Goal: Information Seeking & Learning: Find specific fact

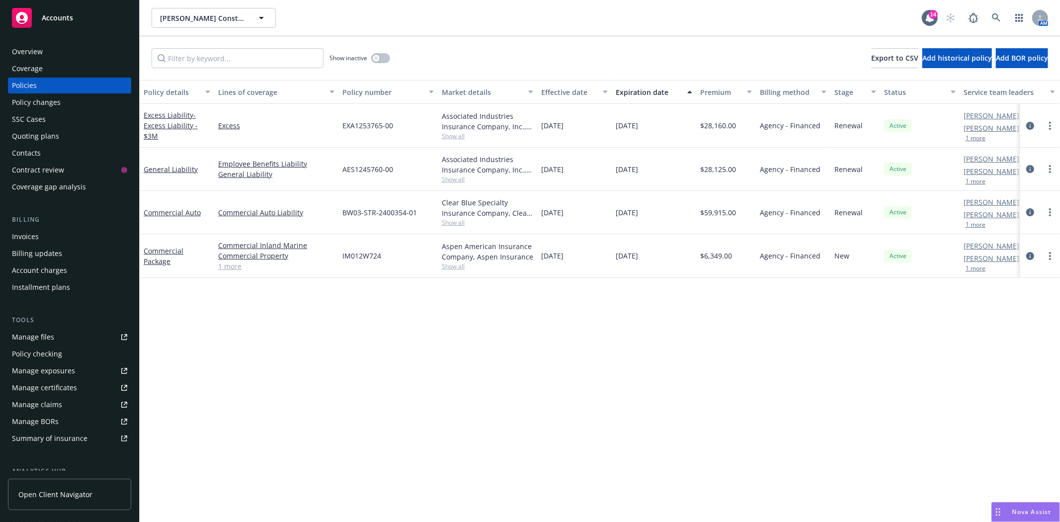
click at [41, 105] on div "Policy changes" at bounding box center [36, 102] width 49 height 16
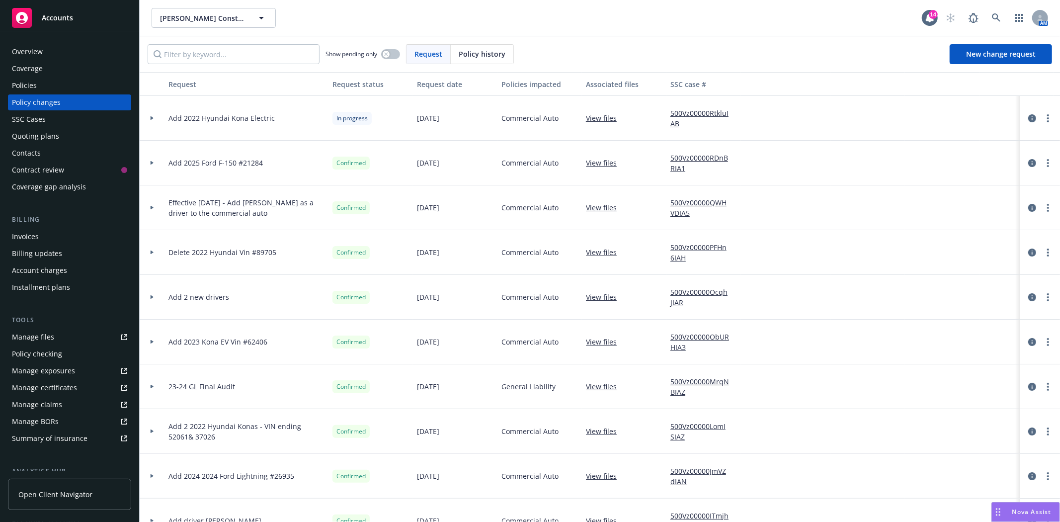
click at [152, 297] on icon at bounding box center [152, 297] width 3 height 4
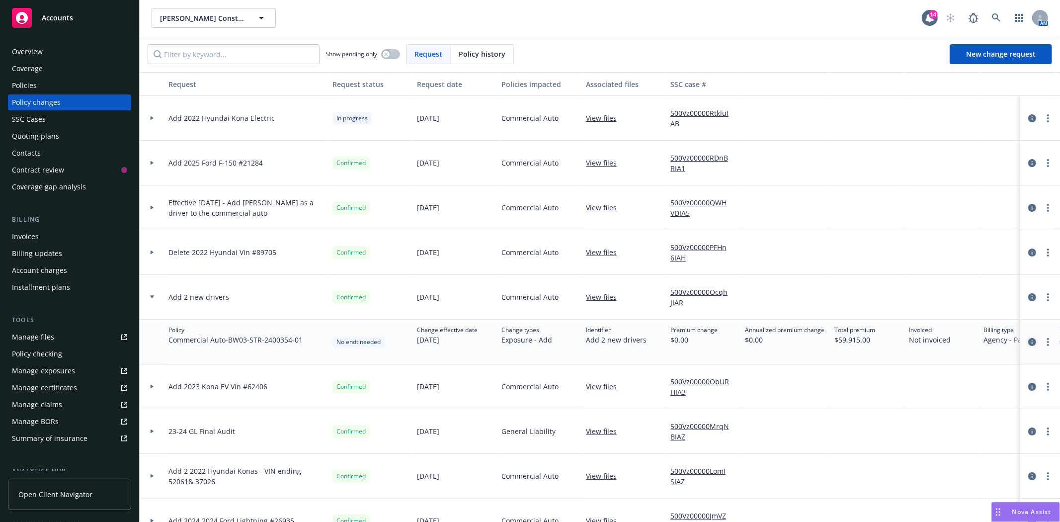
click at [1028, 341] on icon "circleInformation" at bounding box center [1032, 342] width 8 height 8
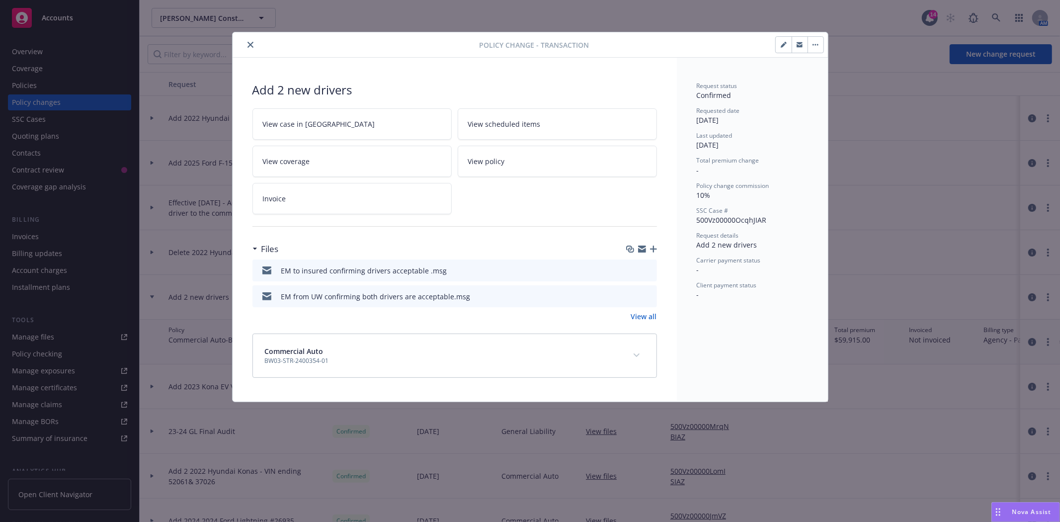
click at [647, 269] on icon "preview file" at bounding box center [647, 269] width 9 height 7
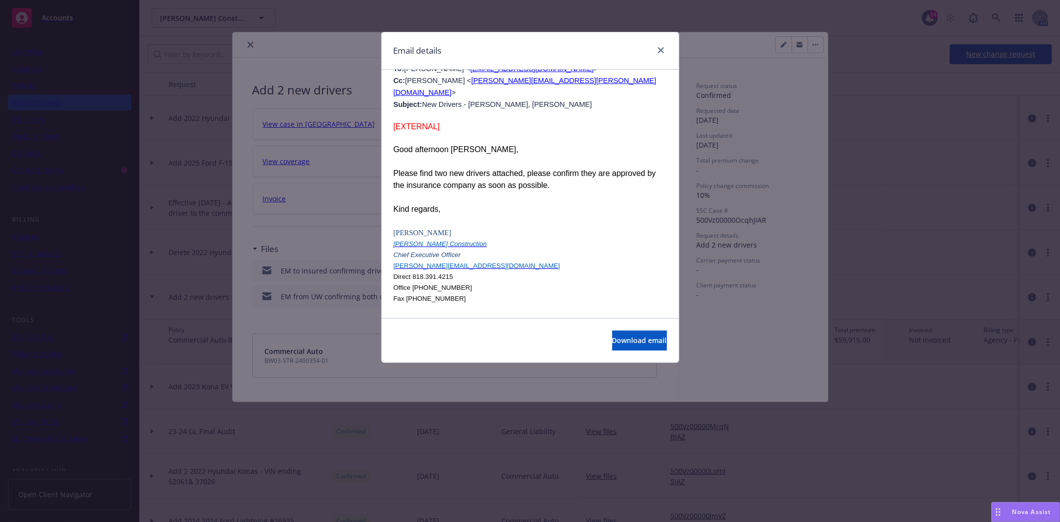
scroll to position [1300, 0]
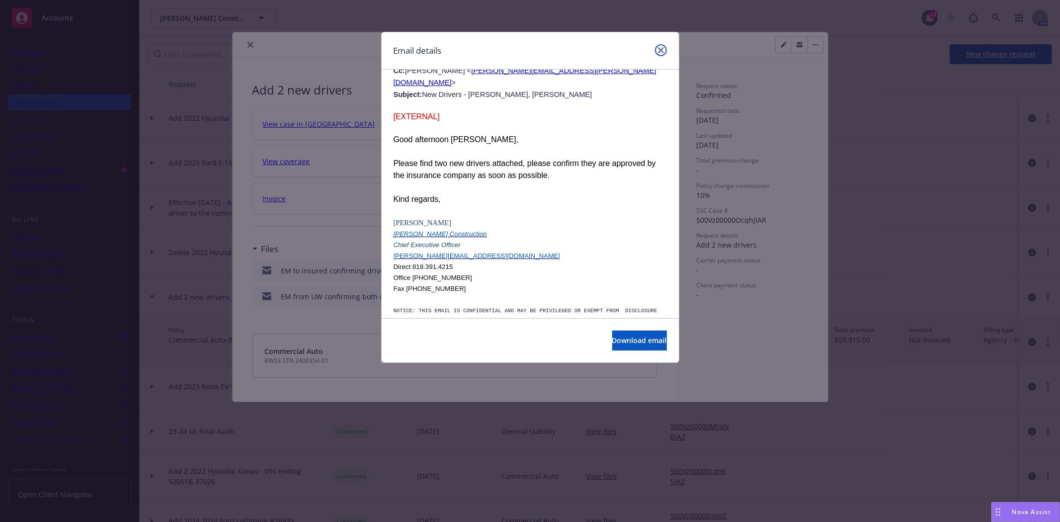
click at [663, 48] on link "close" at bounding box center [661, 50] width 12 height 12
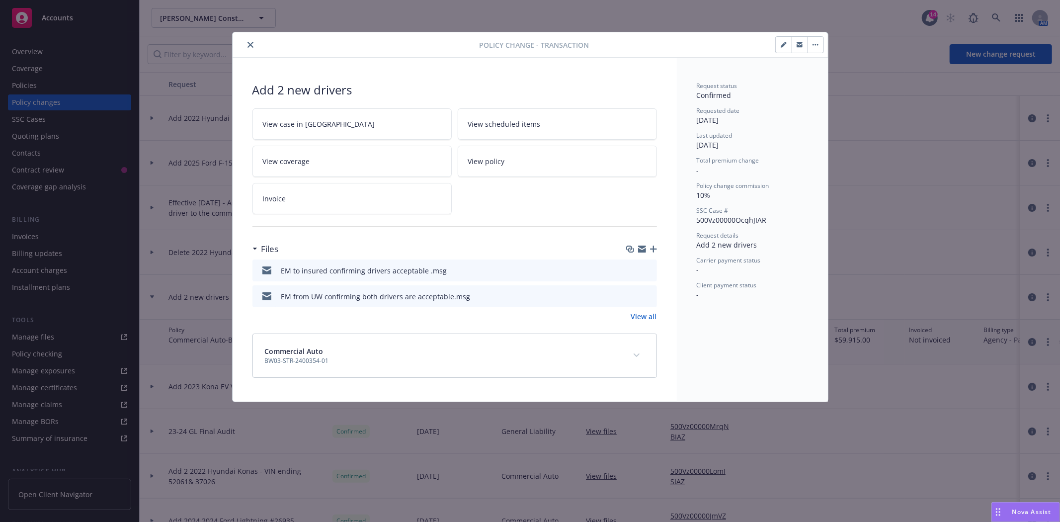
click at [645, 295] on icon "preview file" at bounding box center [647, 295] width 9 height 7
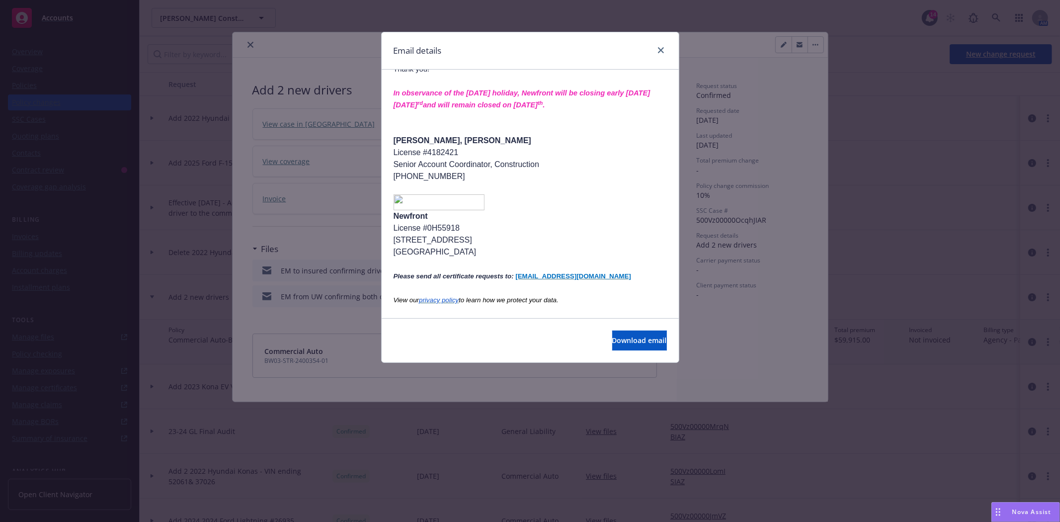
scroll to position [762, 0]
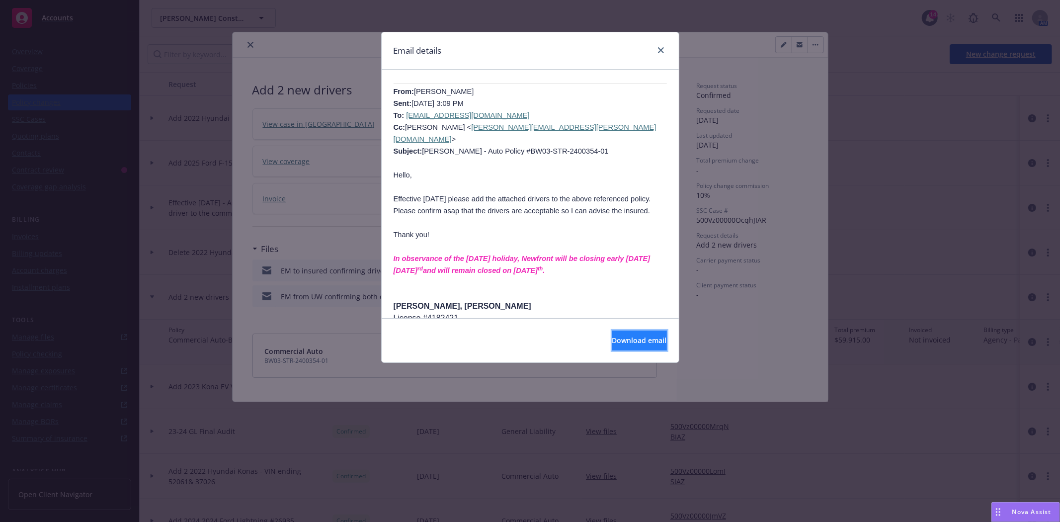
click at [612, 334] on button "Download email" at bounding box center [639, 340] width 55 height 20
click at [661, 50] on icon "close" at bounding box center [661, 50] width 6 height 6
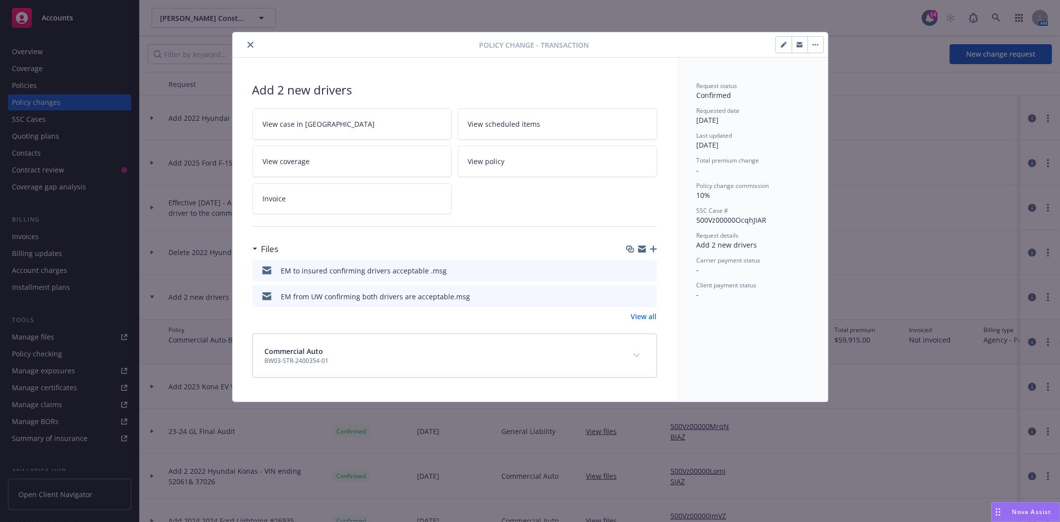
click at [248, 42] on icon "close" at bounding box center [250, 45] width 6 height 6
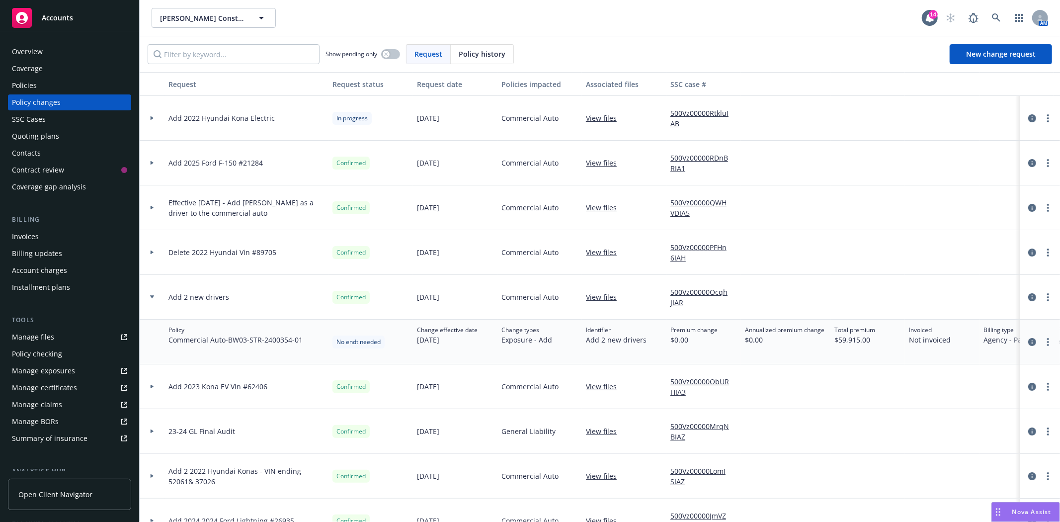
click at [53, 334] on link "Manage files" at bounding box center [69, 337] width 123 height 16
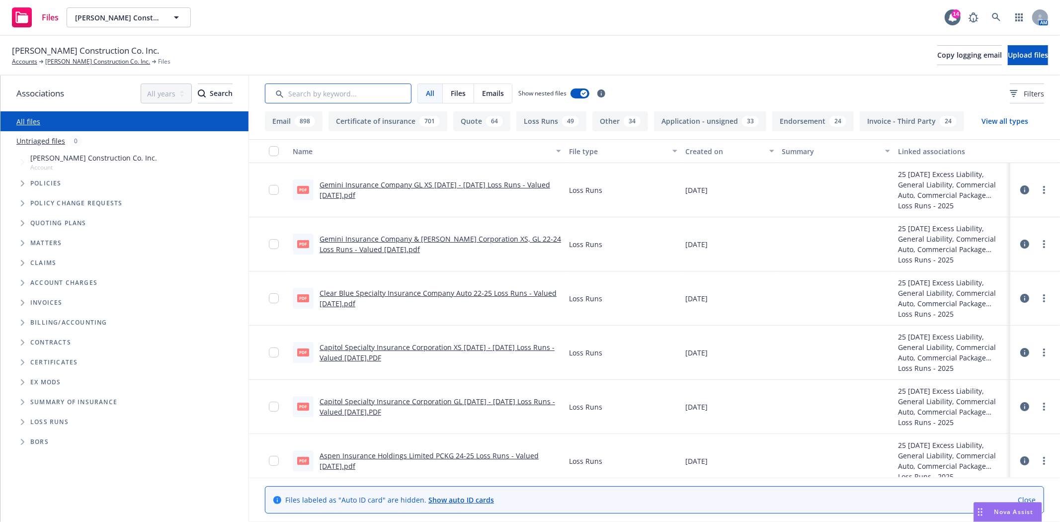
click at [298, 96] on input "Search by keyword..." at bounding box center [338, 93] width 147 height 20
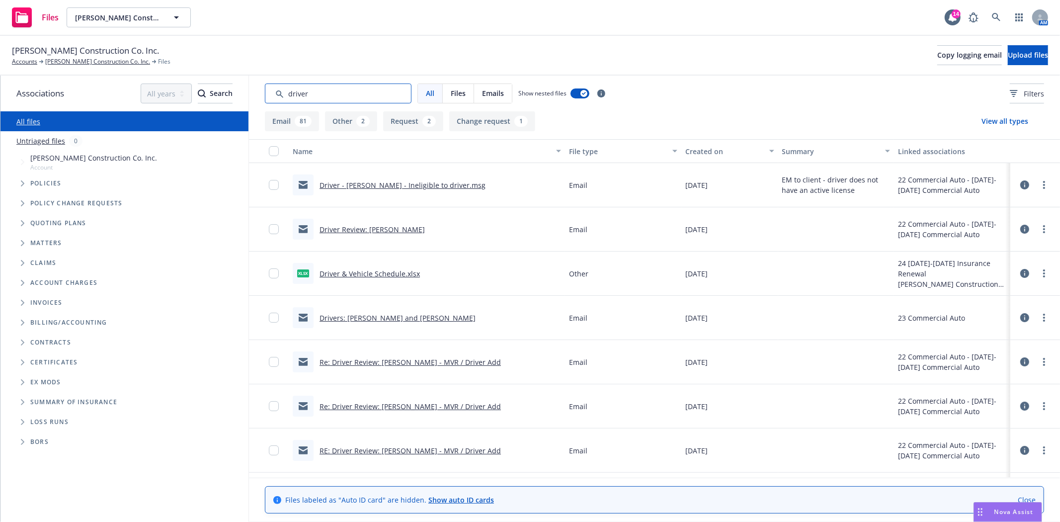
type input "driver"
click at [438, 186] on link "Driver - [PERSON_NAME] - Ineligible to driver.msg" at bounding box center [402, 184] width 166 height 9
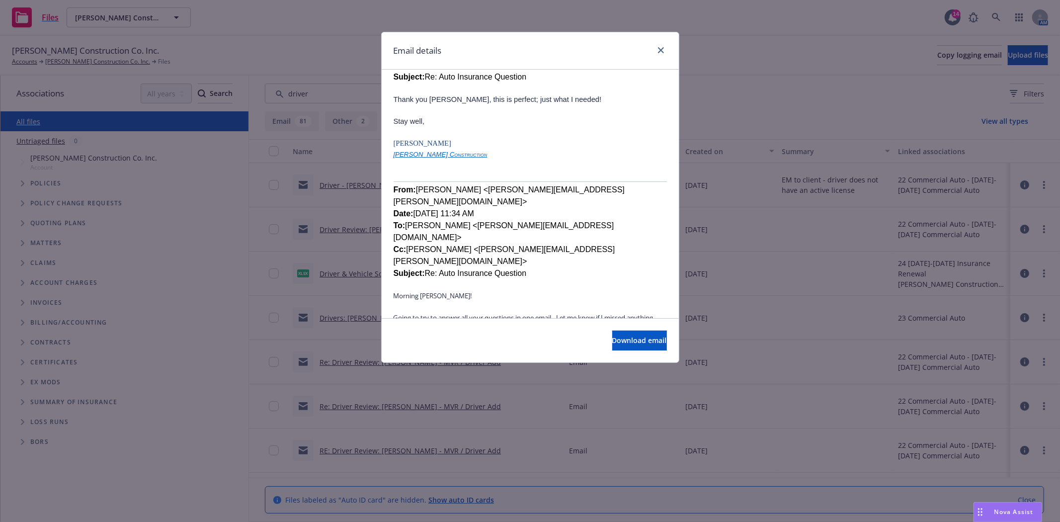
scroll to position [772, 0]
